Goal: Find specific page/section: Find specific page/section

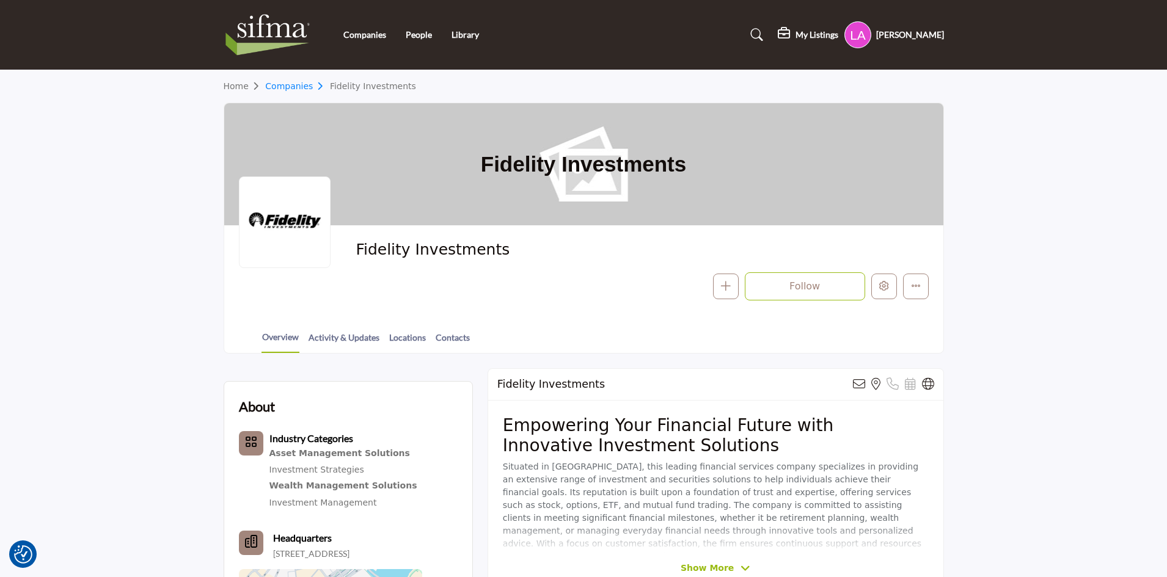
click at [298, 87] on link "Companies" at bounding box center [297, 86] width 65 height 10
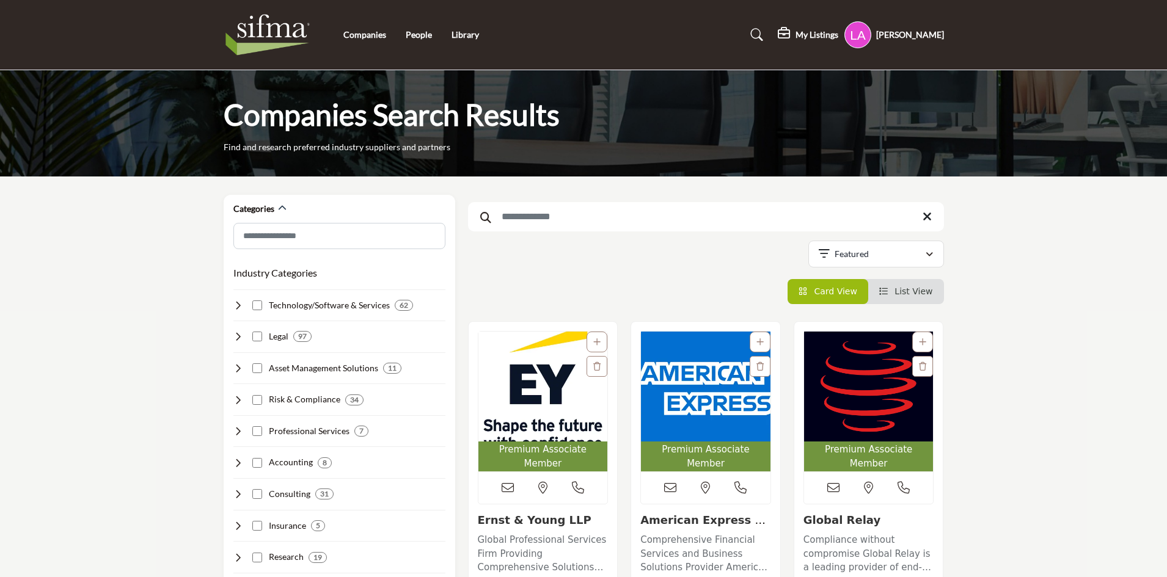
click at [620, 218] on input "Search Keyword" at bounding box center [706, 216] width 476 height 29
type input "********"
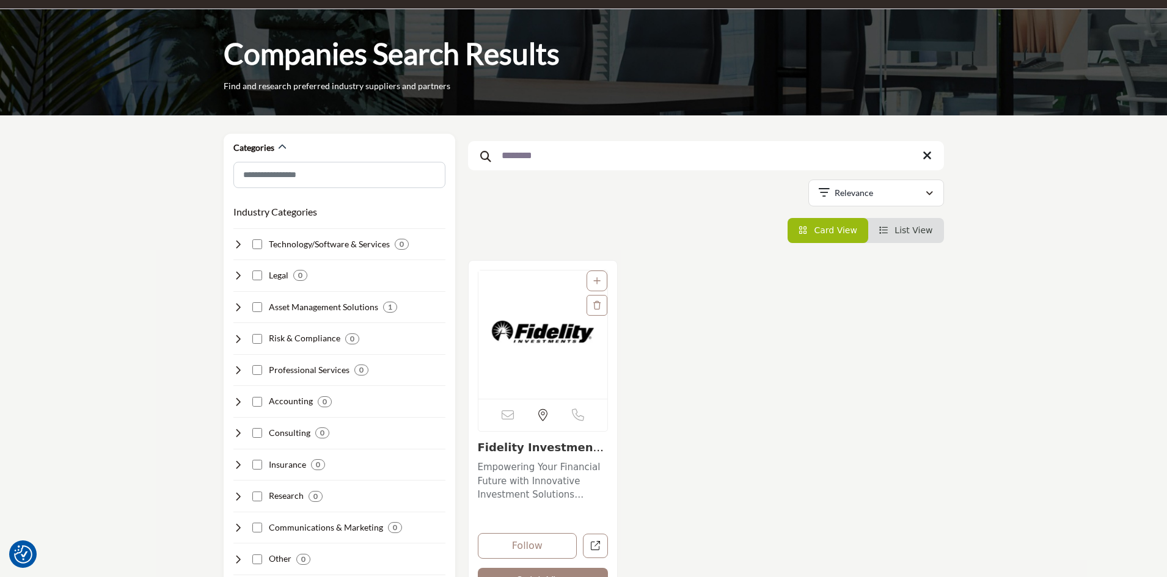
scroll to position [122, 0]
